Goal: Unclear

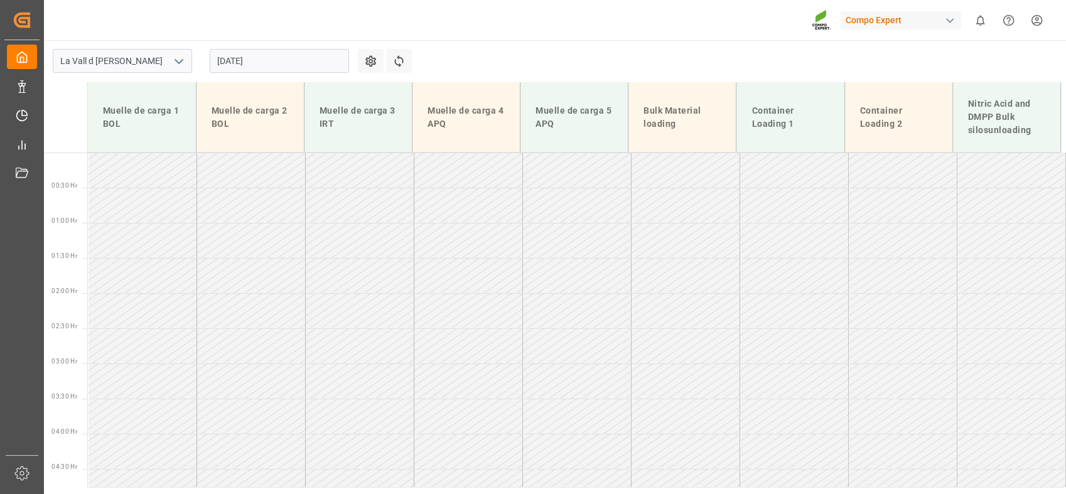
scroll to position [652, 0]
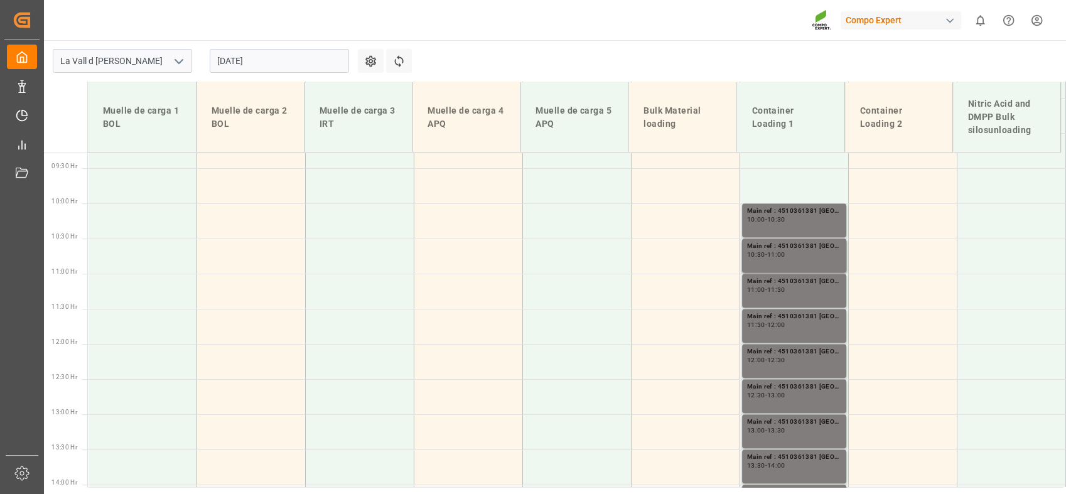
click at [540, 31] on div "Compo Expert 0 Notifications Only show unread All Watching Mark all categories …" at bounding box center [550, 20] width 1031 height 40
